Goal: Task Accomplishment & Management: Manage account settings

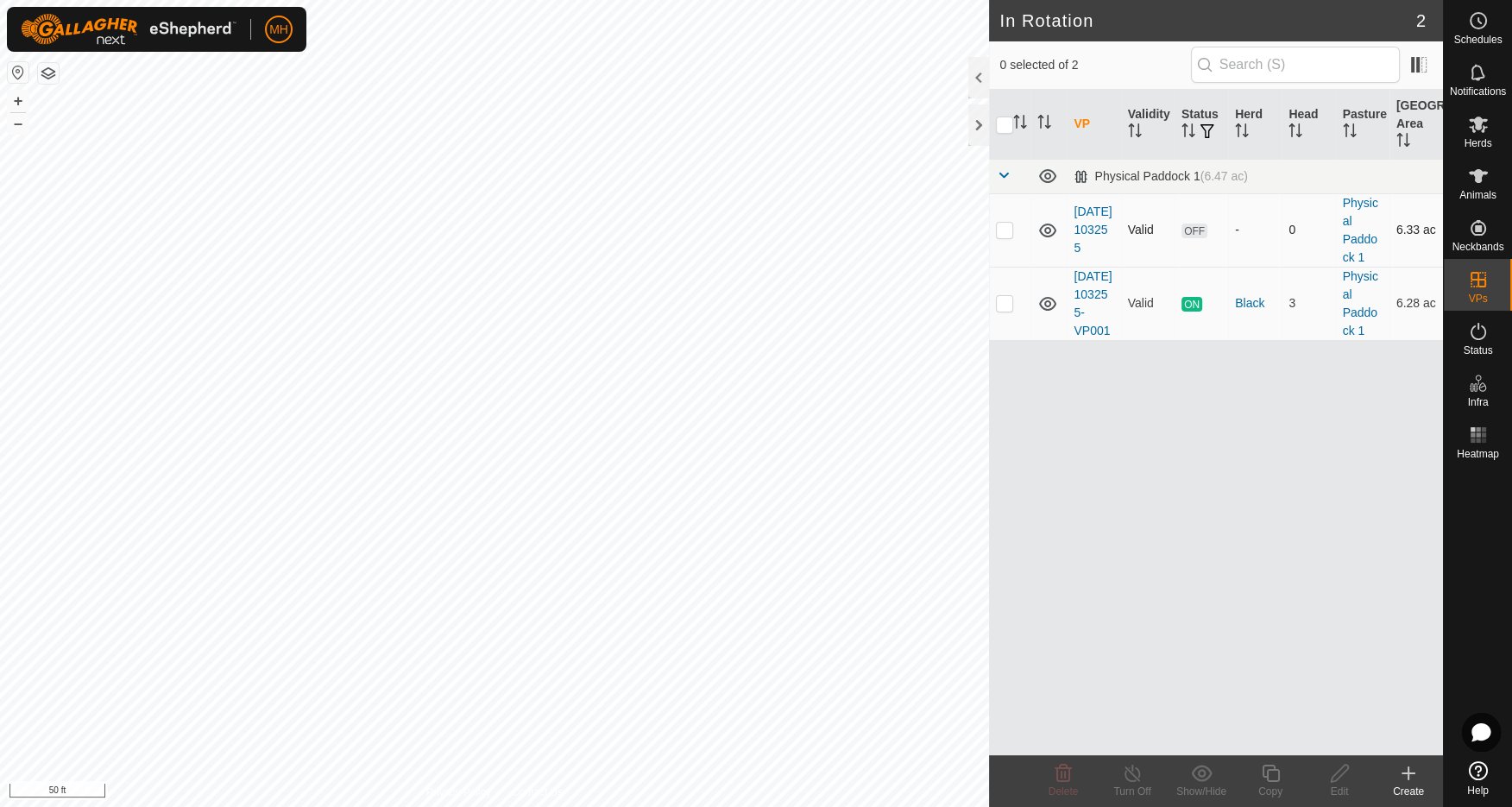
click at [1011, 228] on p-checkbox at bounding box center [1004, 230] width 17 height 14
checkbox input "true"
click at [1013, 321] on td at bounding box center [1009, 303] width 41 height 73
checkbox input "true"
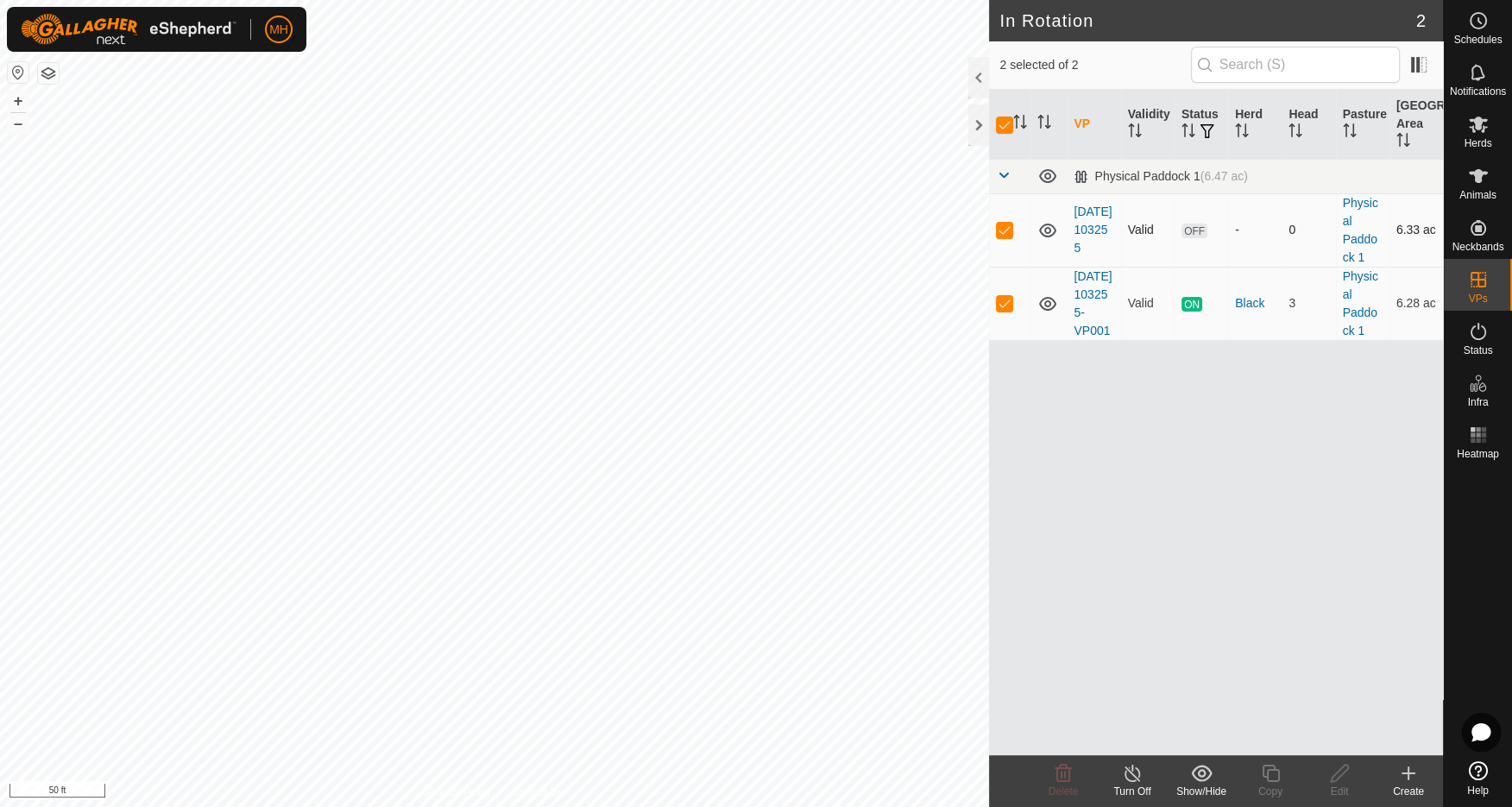
drag, startPoint x: 993, startPoint y: 214, endPoint x: 1003, endPoint y: 225, distance: 14.9
click at [993, 215] on td at bounding box center [1009, 230] width 41 height 73
checkbox input "false"
click at [1223, 15] on h2 "In Rotation" at bounding box center [1207, 20] width 416 height 20
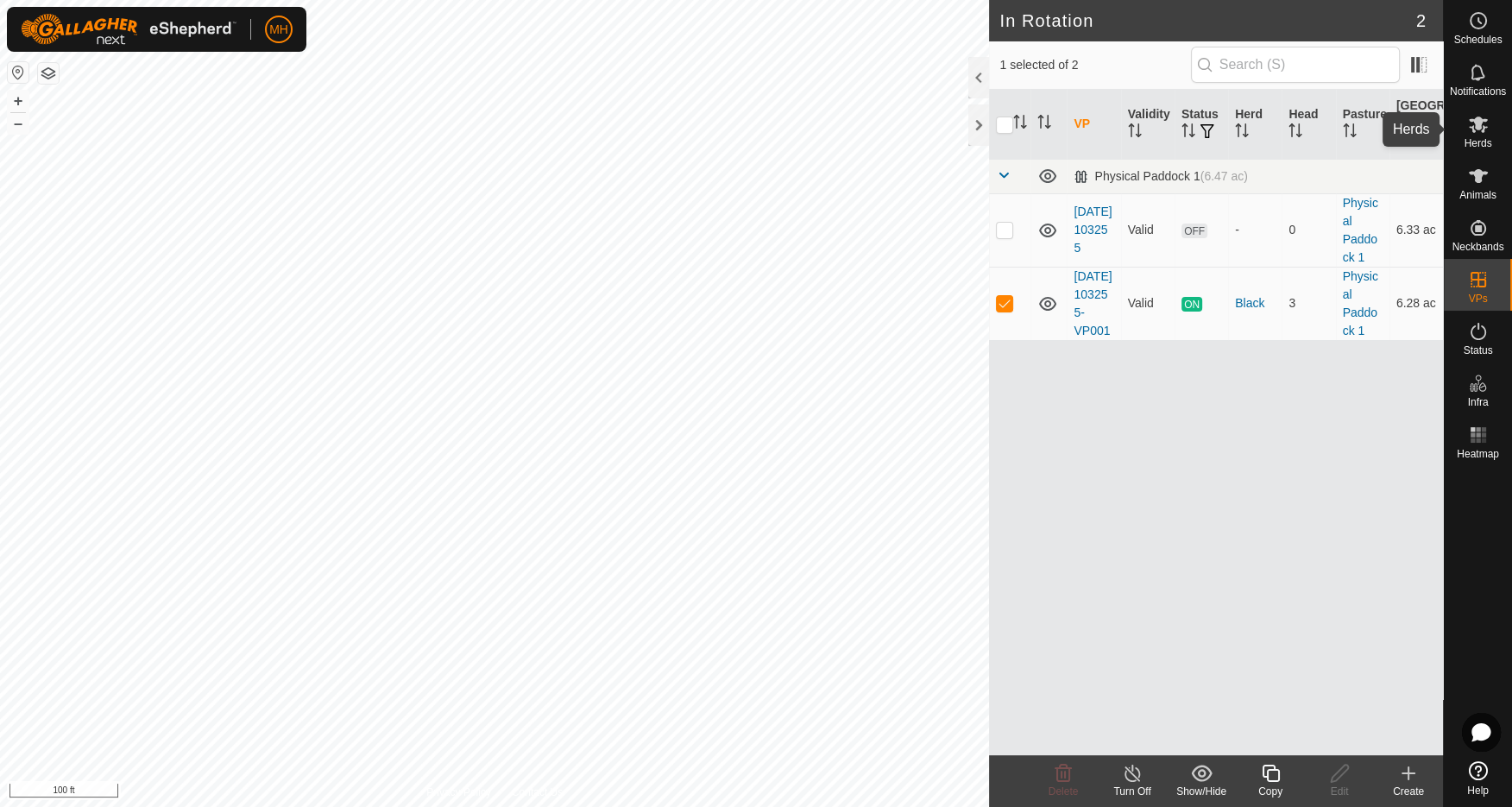
click at [1485, 132] on icon at bounding box center [1477, 124] width 20 height 20
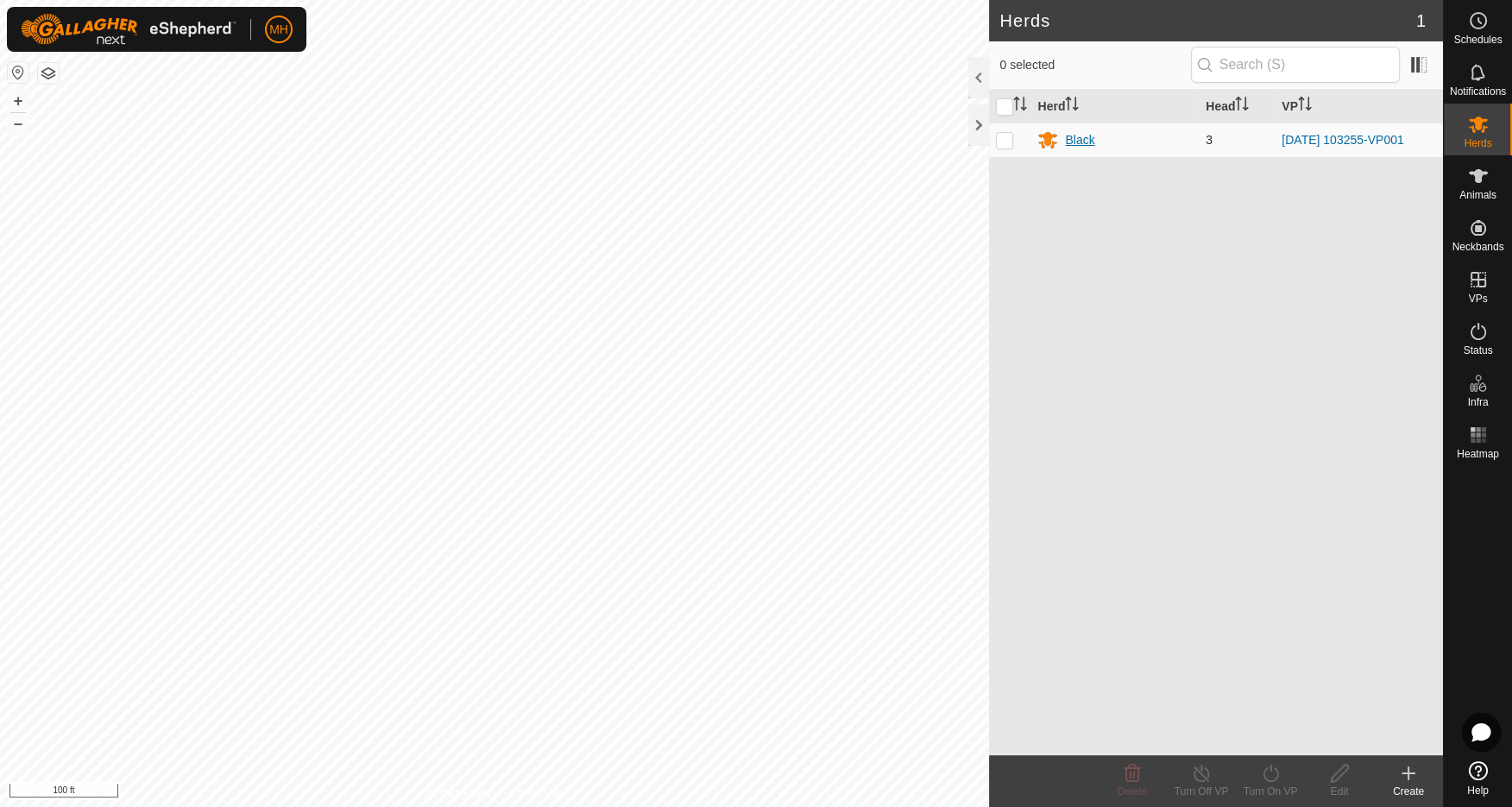
click at [1084, 136] on div "Black" at bounding box center [1080, 140] width 29 height 18
